Goal: Transaction & Acquisition: Book appointment/travel/reservation

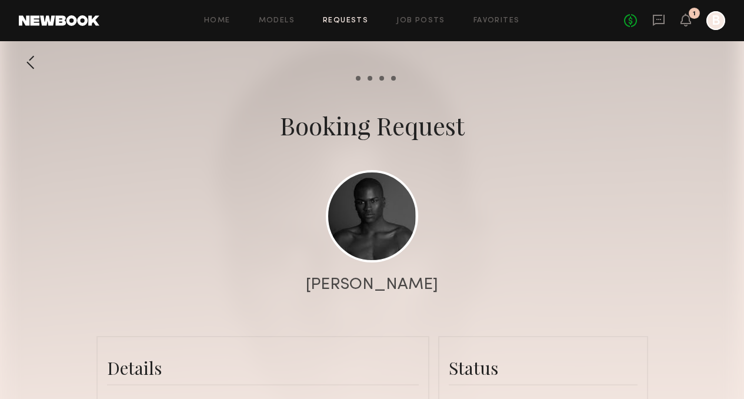
scroll to position [1176, 0]
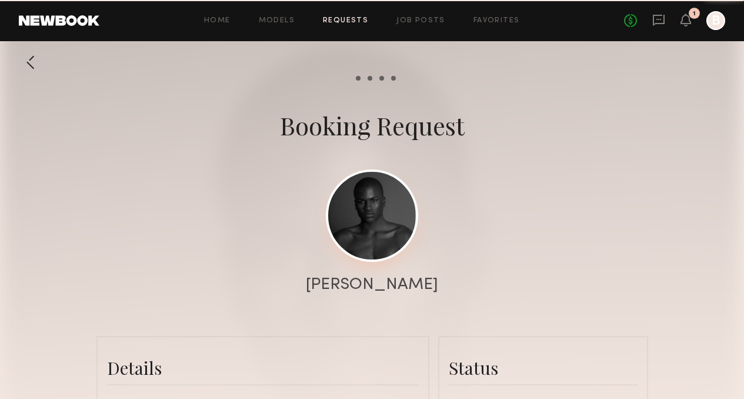
click at [367, 221] on link at bounding box center [372, 215] width 92 height 92
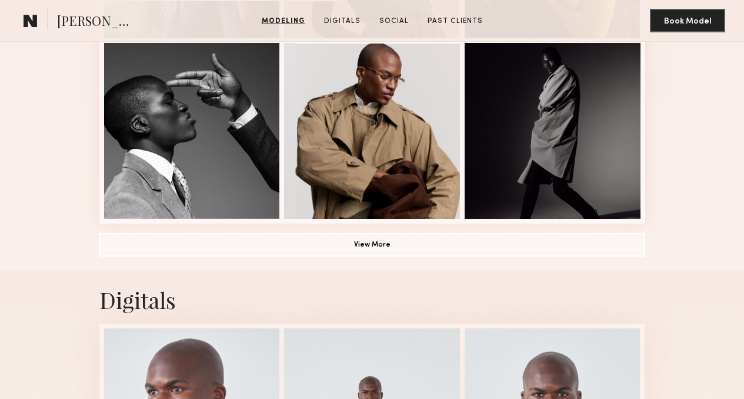
scroll to position [834, 0]
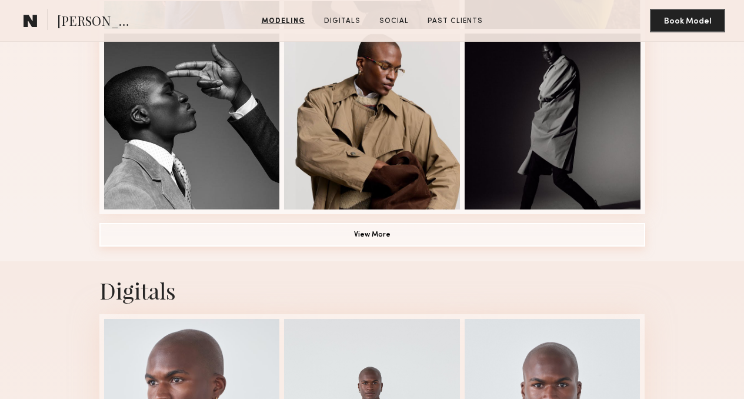
click at [326, 246] on button "View More" at bounding box center [372, 235] width 546 height 24
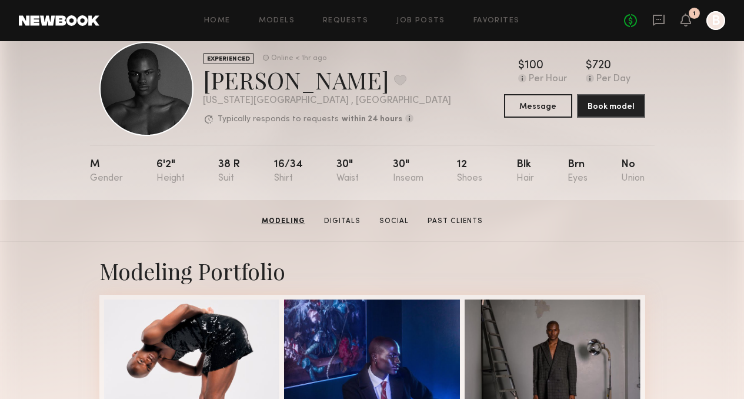
scroll to position [0, 0]
